Goal: Find specific page/section: Find specific page/section

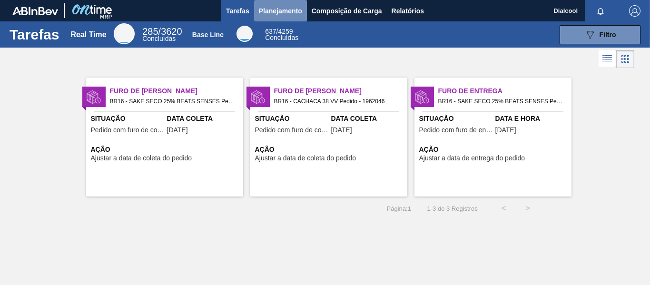
click at [272, 12] on span "Planejamento" at bounding box center [280, 10] width 43 height 11
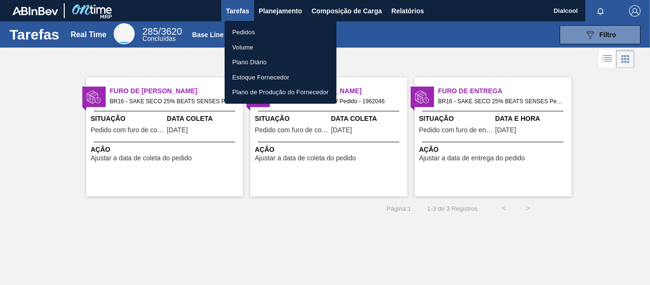
click at [350, 17] on div at bounding box center [325, 142] width 650 height 285
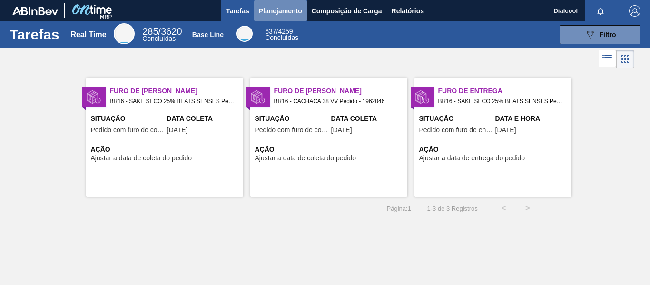
click at [291, 16] on span "Planejamento" at bounding box center [280, 10] width 43 height 11
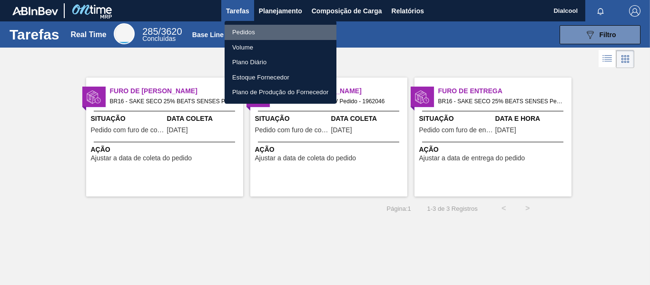
click at [278, 39] on li "Pedidos" at bounding box center [281, 32] width 112 height 15
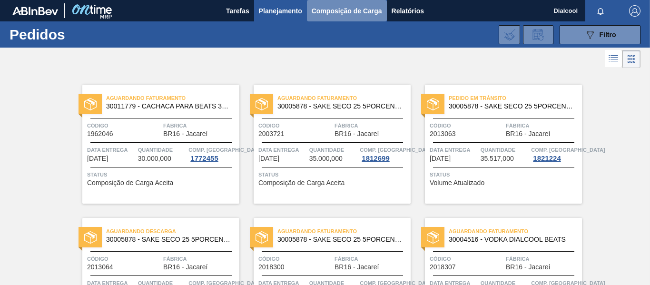
click at [337, 15] on span "Composição de Carga" at bounding box center [347, 10] width 70 height 11
